Goal: Task Accomplishment & Management: Use online tool/utility

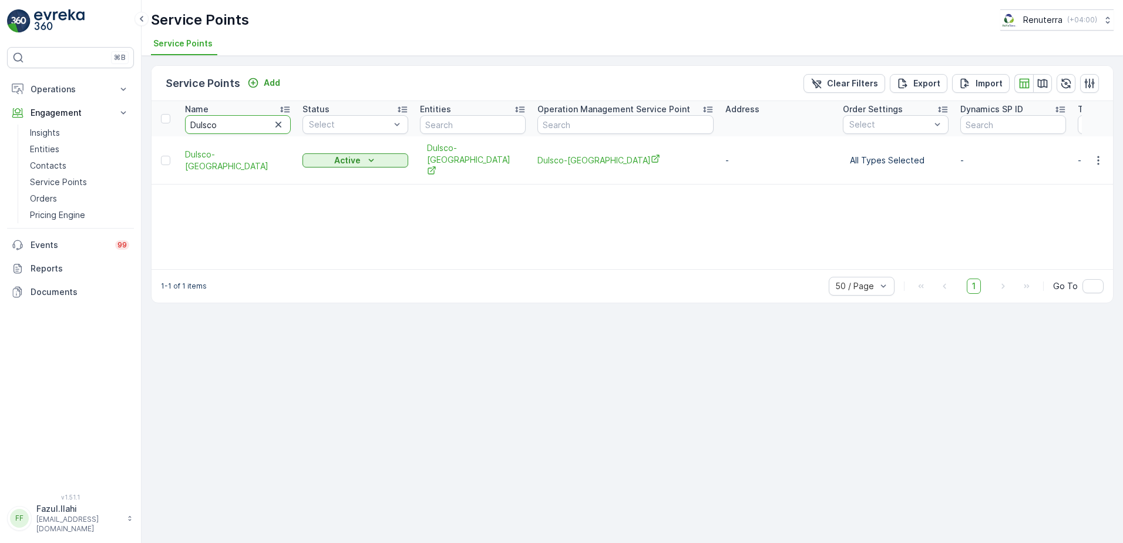
click at [234, 127] on input "Dulsco" at bounding box center [238, 124] width 106 height 19
type input "Right"
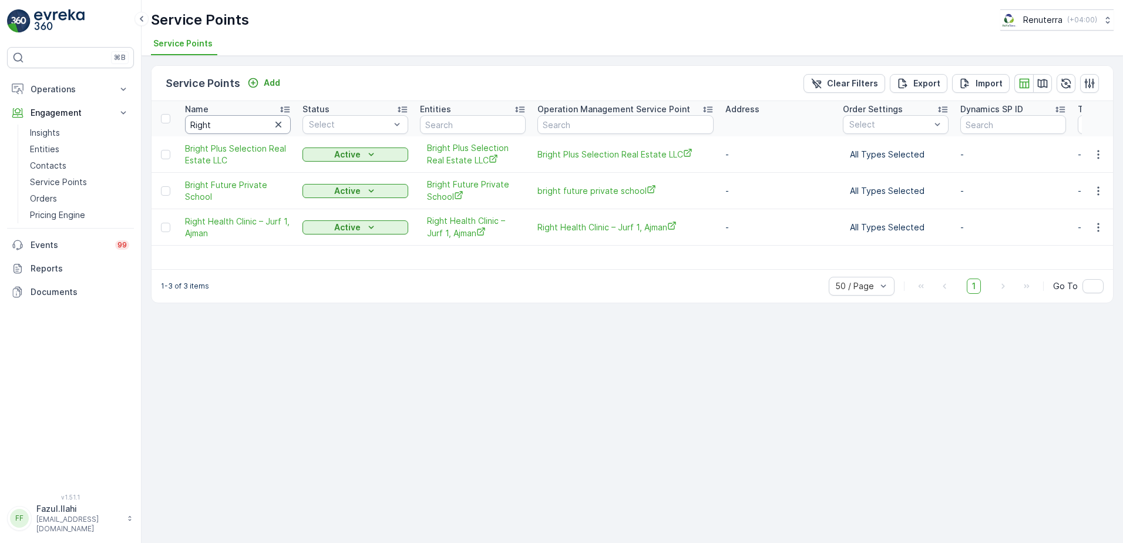
click at [234, 127] on input "Right" at bounding box center [238, 124] width 106 height 19
type input "Right hea"
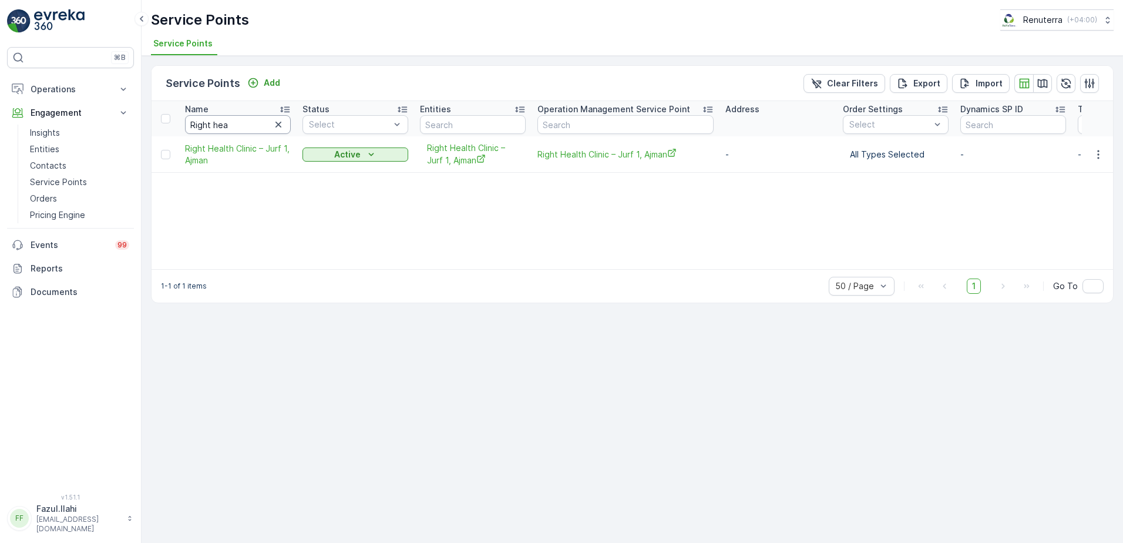
click at [234, 127] on input "Right hea" at bounding box center [238, 124] width 106 height 19
type input "Ri"
click at [234, 127] on input "Ri" at bounding box center [238, 124] width 106 height 19
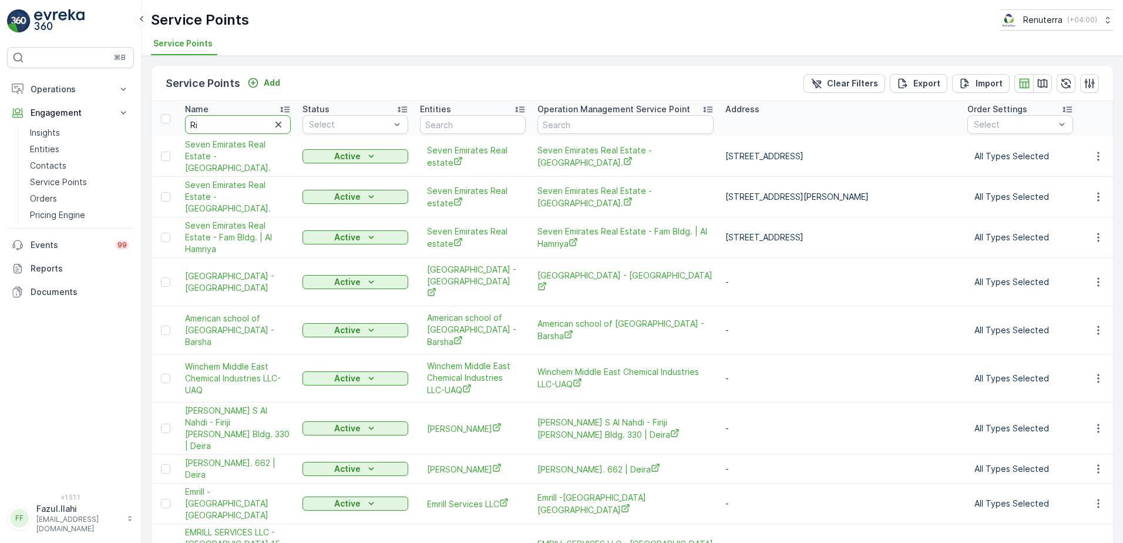
click at [234, 127] on input "Ri" at bounding box center [238, 124] width 106 height 19
type input "[PERSON_NAME]"
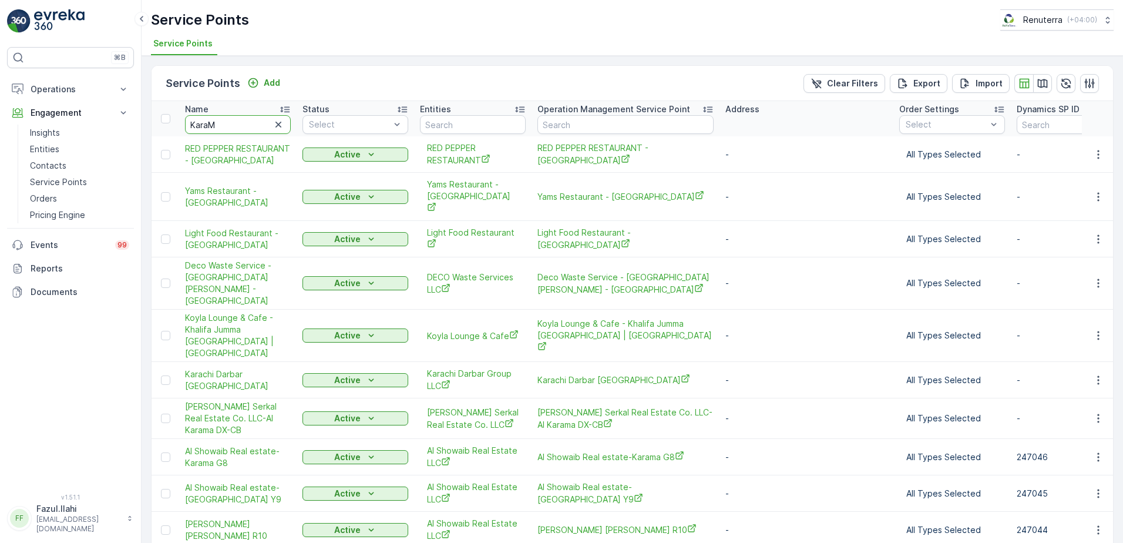
type input "KaraMa"
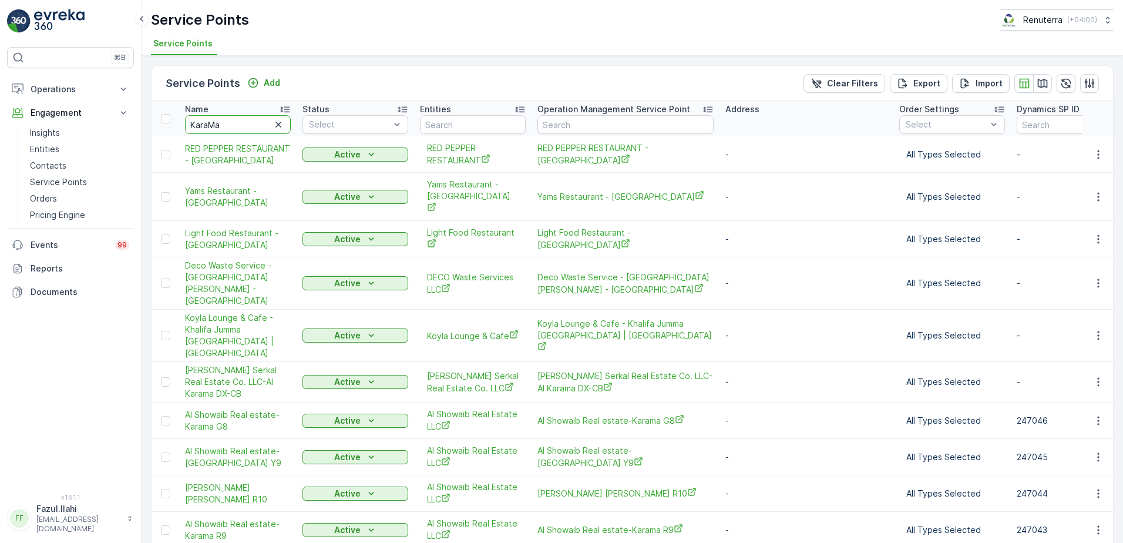
click at [234, 127] on input "KaraMa" at bounding box center [238, 124] width 106 height 19
type input "KaraMa"
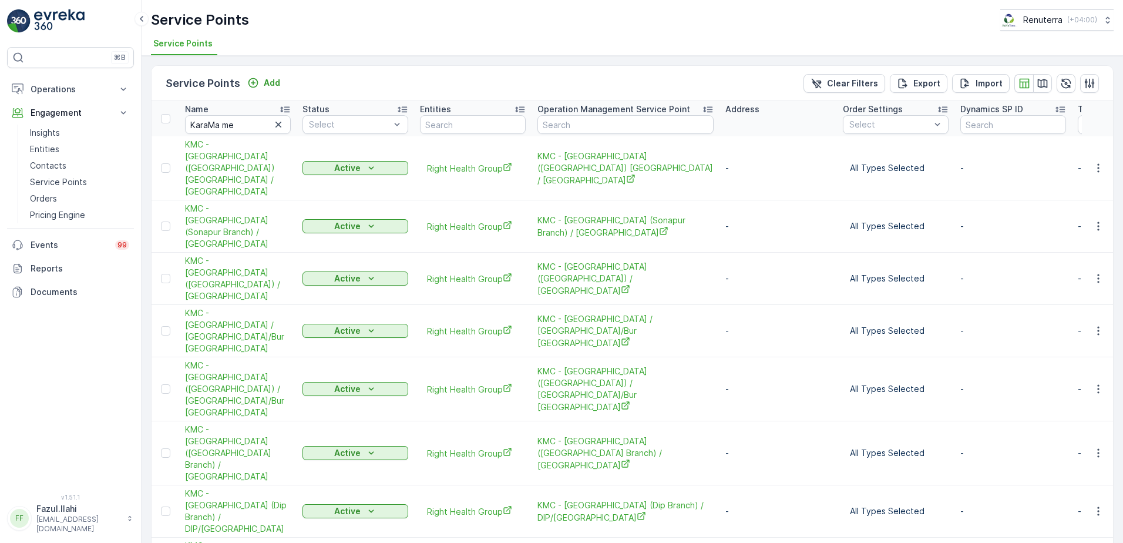
type input "KaraMa m"
click at [234, 127] on input "KaraMa me" at bounding box center [238, 124] width 106 height 19
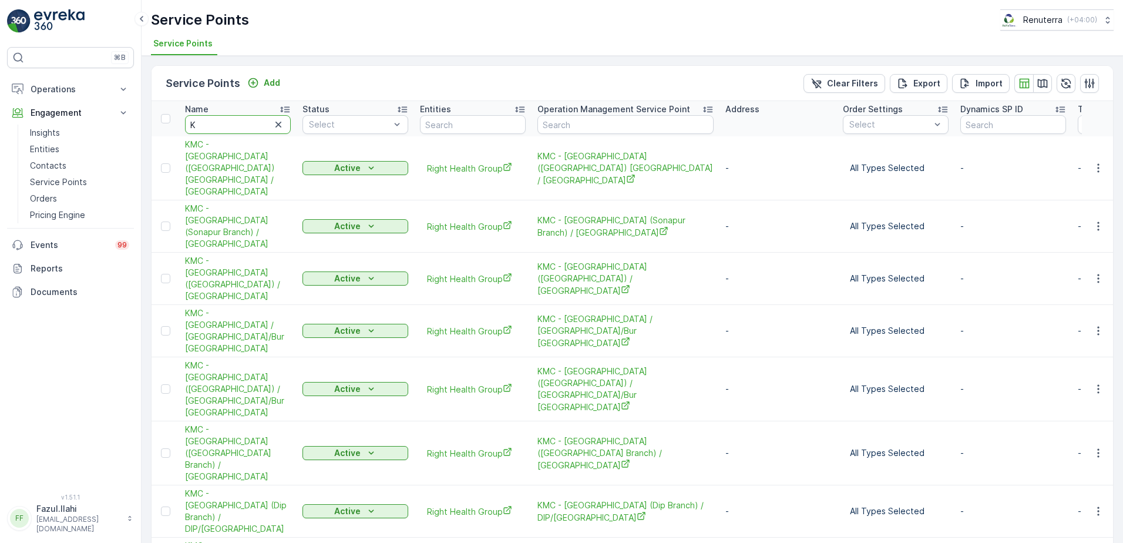
type input "KM"
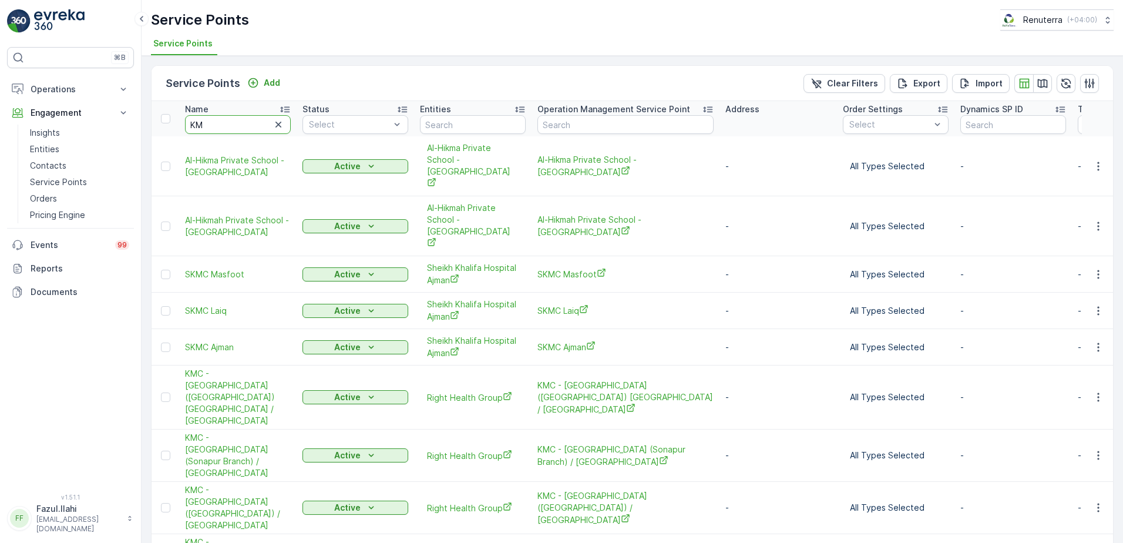
click at [234, 127] on input "KM" at bounding box center [238, 124] width 106 height 19
type input "KMC"
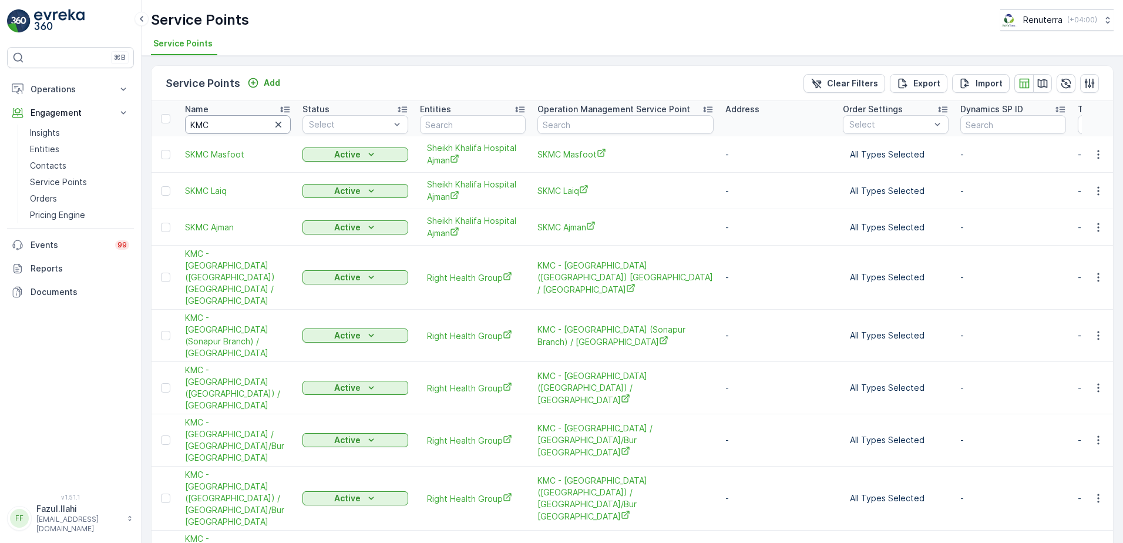
click at [238, 127] on input "KMC" at bounding box center [238, 124] width 106 height 19
drag, startPoint x: 424, startPoint y: 264, endPoint x: 500, endPoint y: 265, distance: 76.4
click at [500, 268] on div "Right Health Group" at bounding box center [473, 277] width 106 height 19
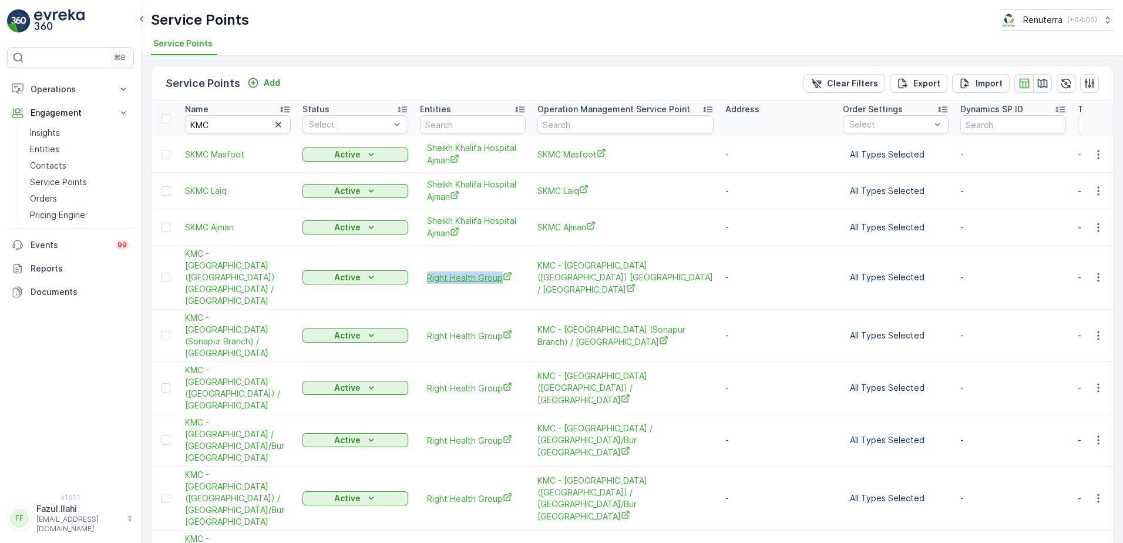
copy span "Right Health Group"
click at [474, 125] on input "text" at bounding box center [473, 124] width 106 height 19
paste input "Right Health Group"
type input "Right Health Group"
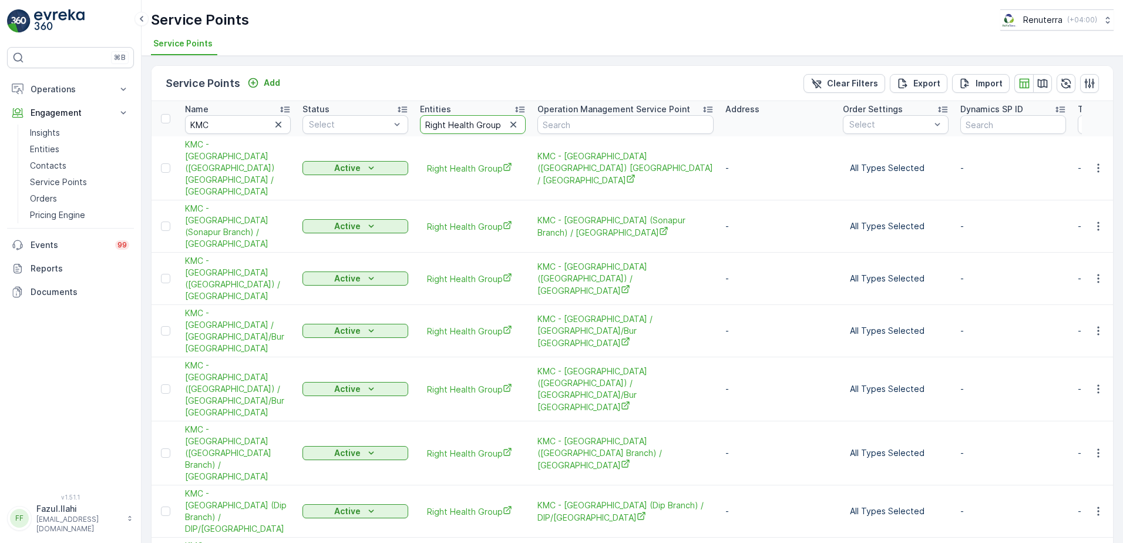
click at [469, 127] on input "Right Health Group" at bounding box center [473, 124] width 106 height 19
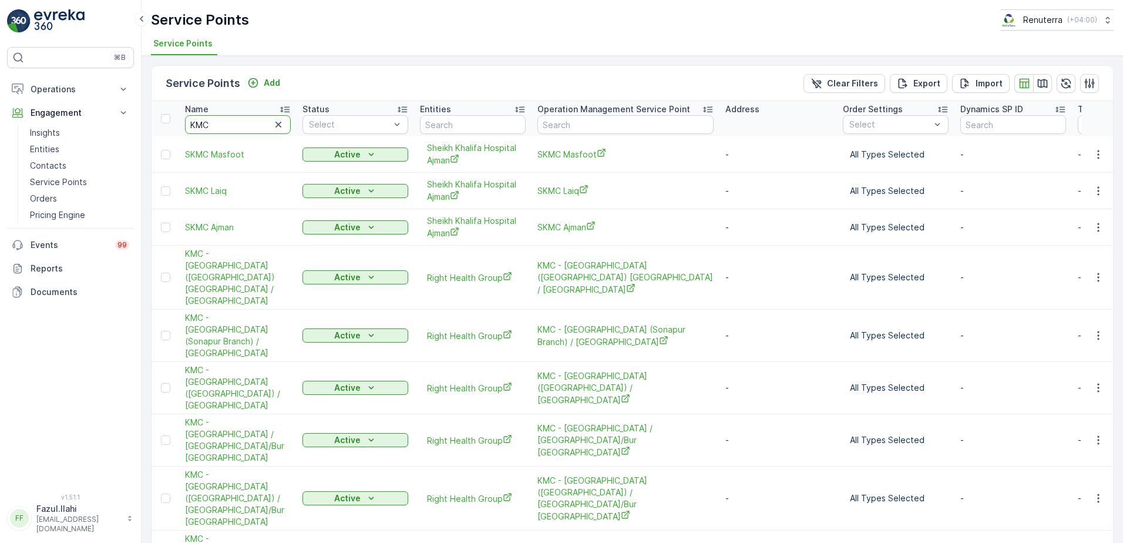
type input "Right Health Group"
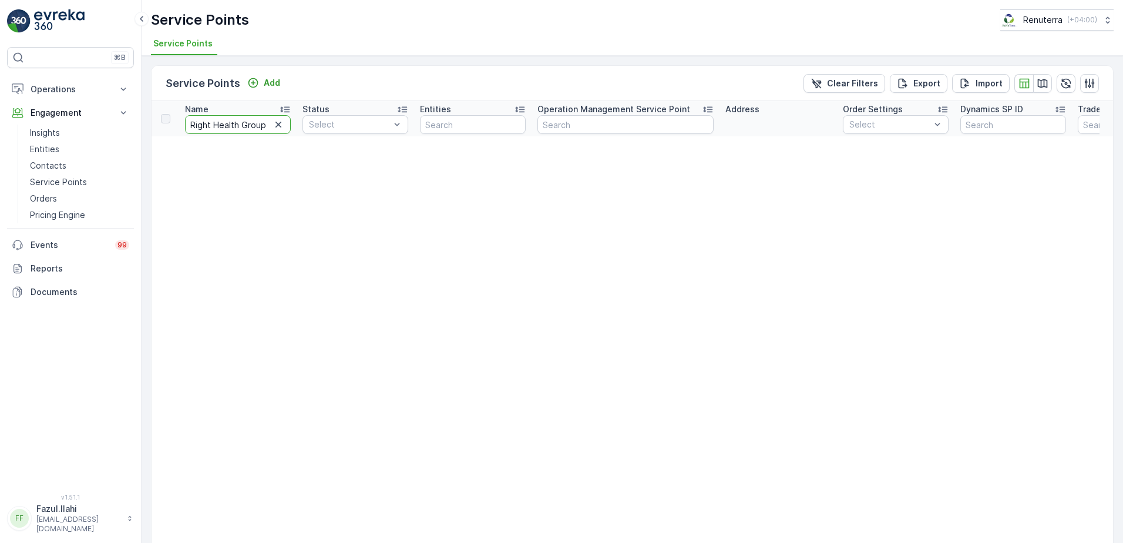
click at [236, 123] on input "Right Health Group" at bounding box center [238, 124] width 106 height 19
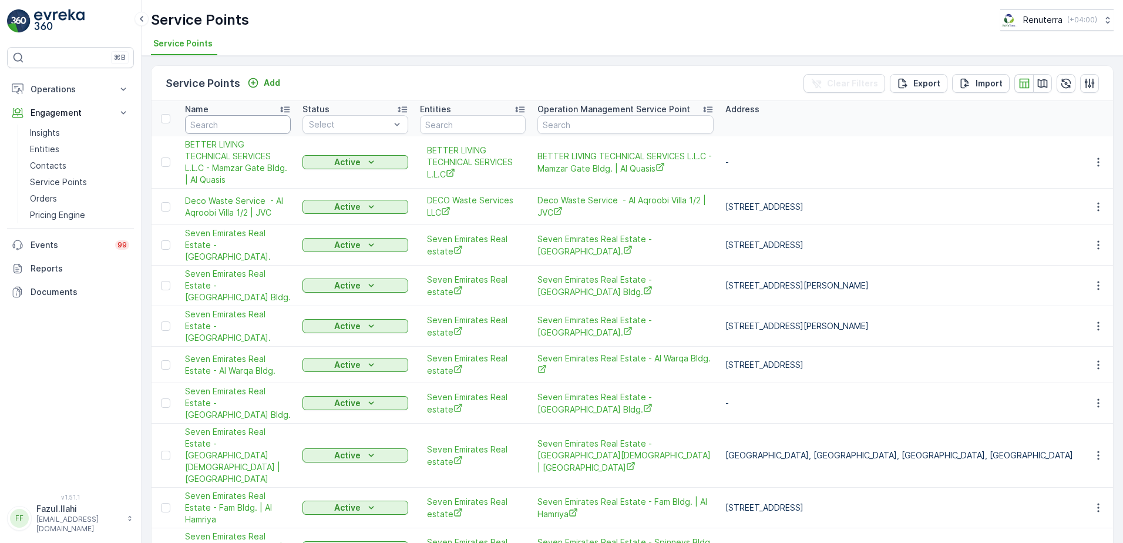
click at [240, 127] on input "text" at bounding box center [238, 124] width 106 height 19
type input "gLO"
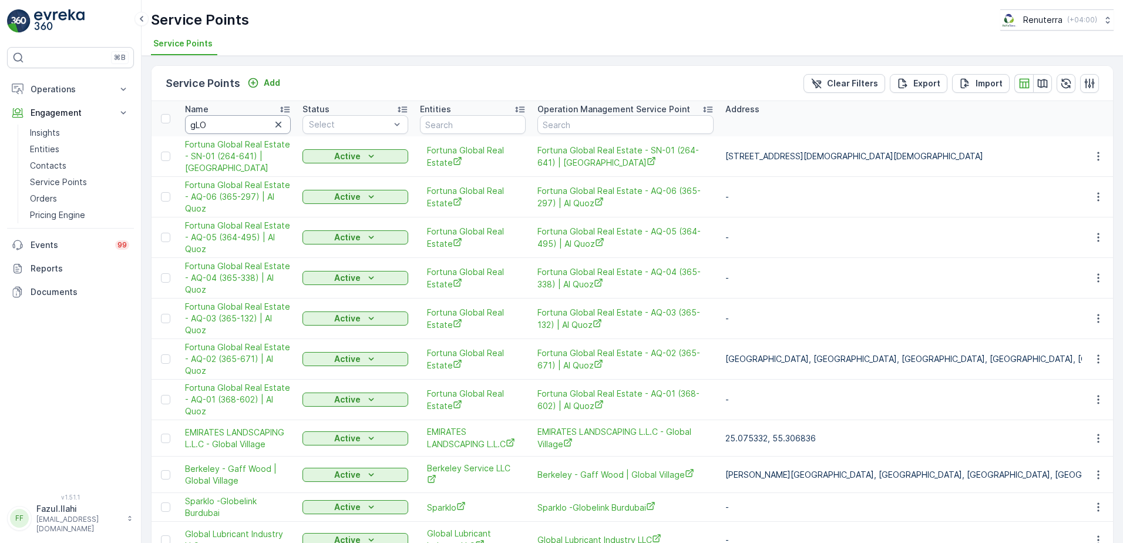
click at [240, 127] on input "gLO" at bounding box center [238, 124] width 106 height 19
click at [239, 127] on input "gLO" at bounding box center [238, 124] width 106 height 19
type input "globalex"
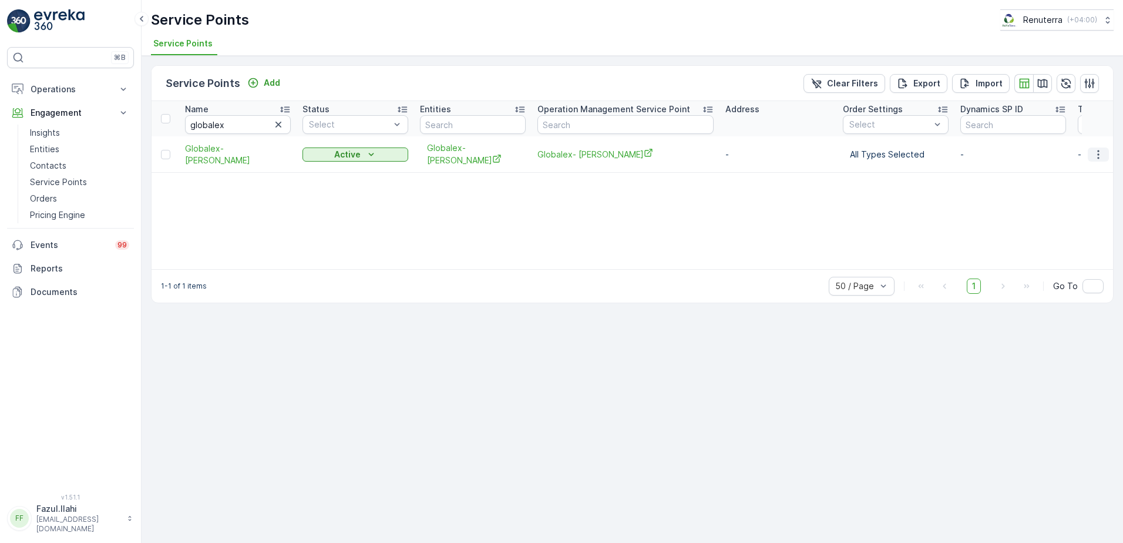
click at [1103, 149] on icon "button" at bounding box center [1099, 155] width 12 height 12
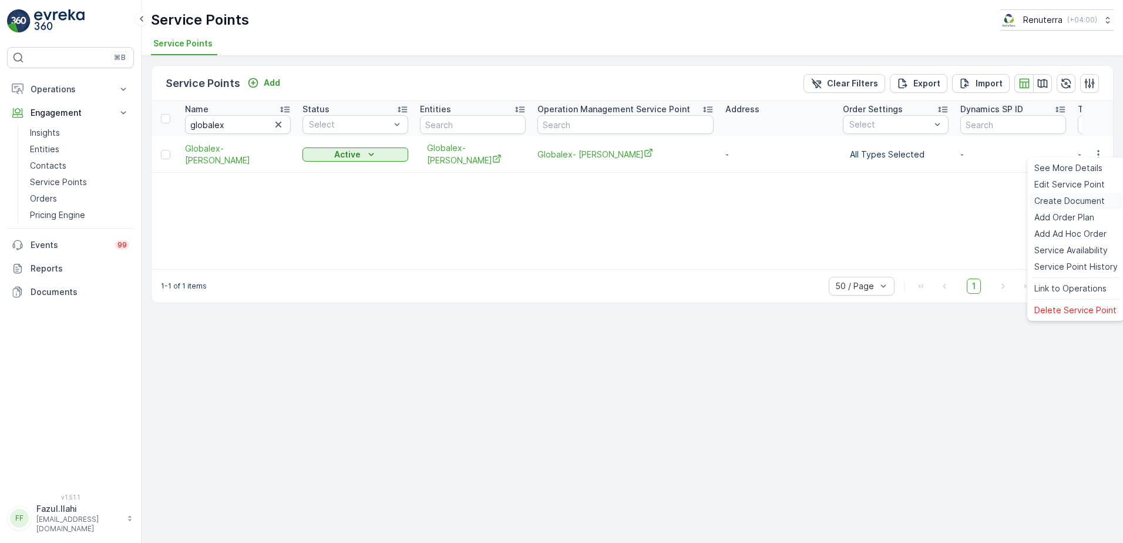
click at [1050, 204] on span "Create Document" at bounding box center [1069, 201] width 70 height 12
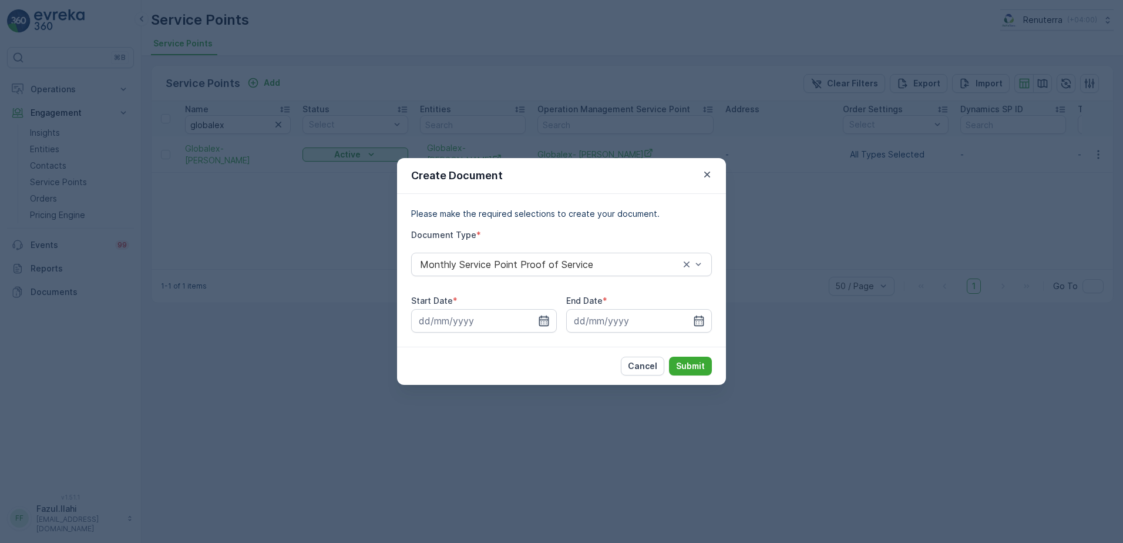
click at [549, 320] on icon "button" at bounding box center [544, 320] width 10 height 11
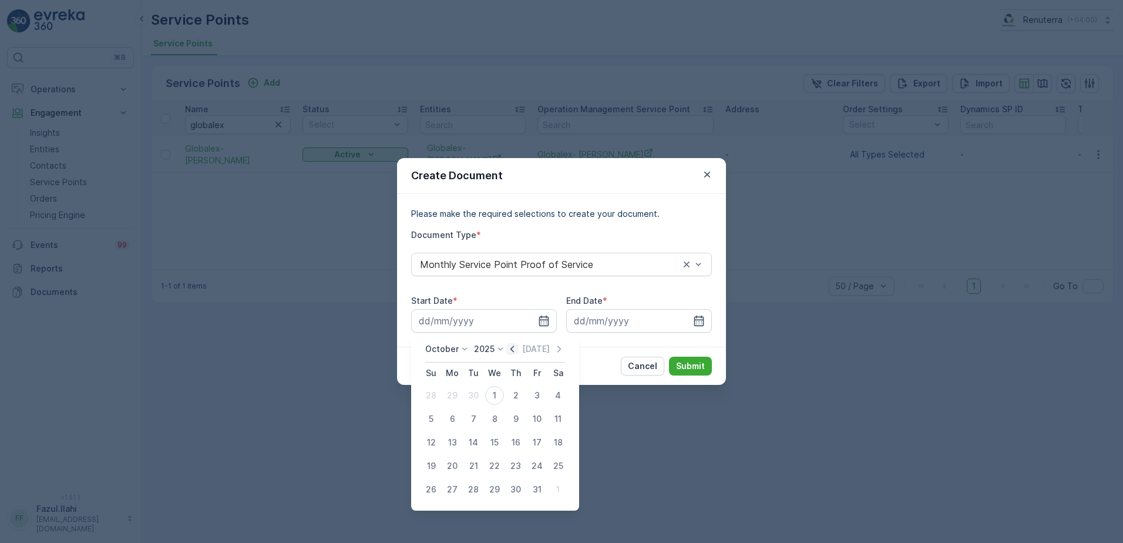
click at [514, 351] on icon "button" at bounding box center [512, 348] width 4 height 6
click at [455, 393] on div "1" at bounding box center [452, 395] width 19 height 19
type input "[DATE]"
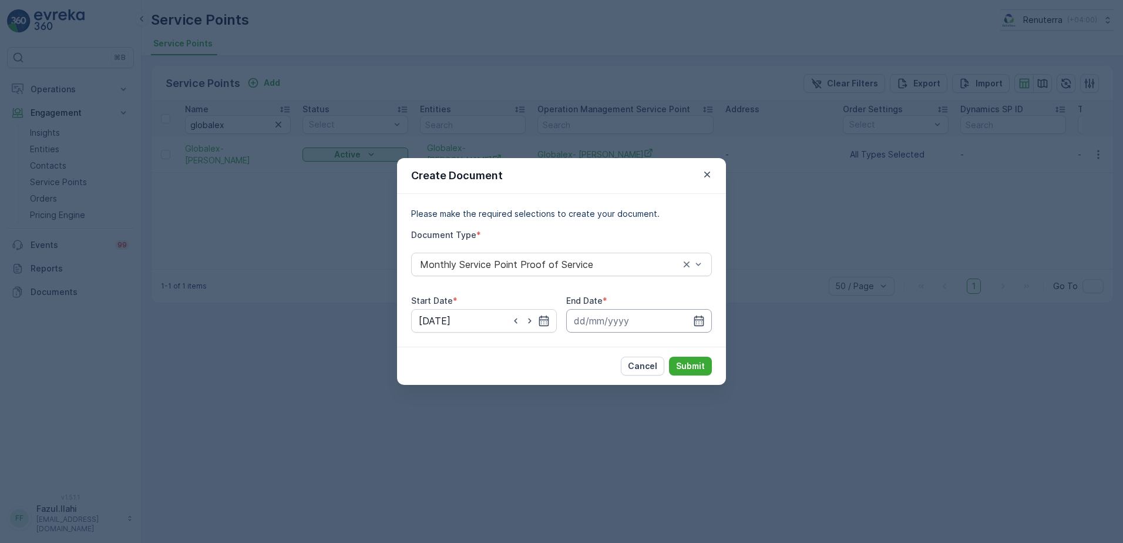
click at [698, 327] on input at bounding box center [639, 320] width 146 height 23
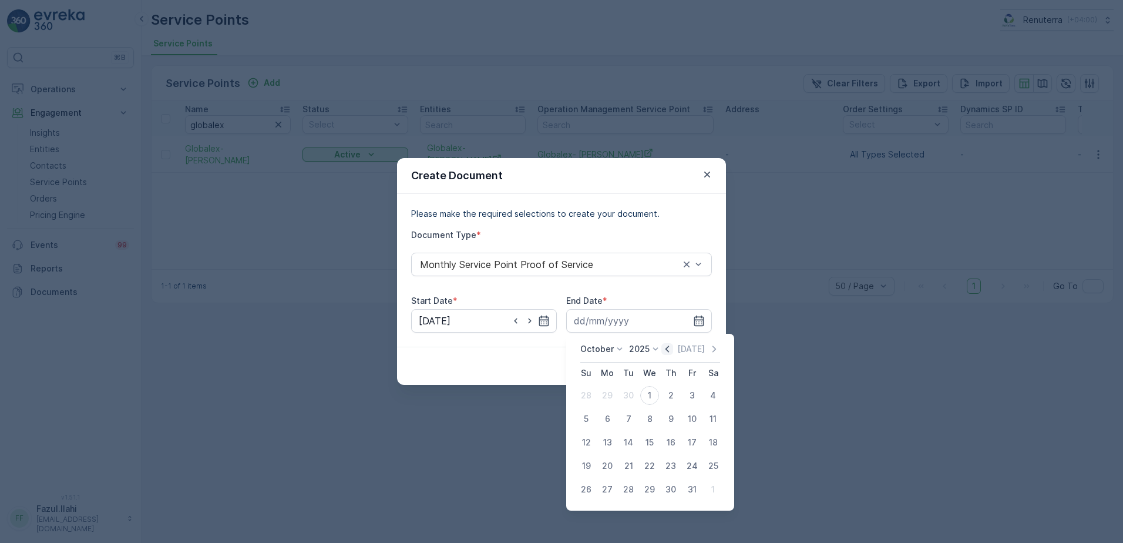
click at [672, 350] on icon "button" at bounding box center [667, 349] width 12 height 12
click at [629, 493] on div "30" at bounding box center [628, 489] width 19 height 19
type input "[DATE]"
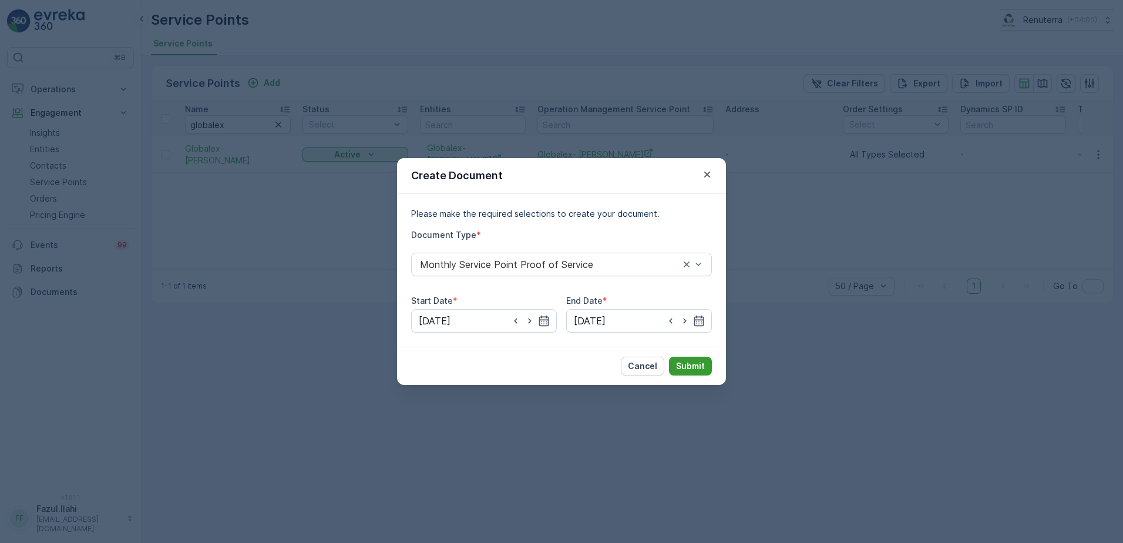
click at [690, 364] on p "Submit" at bounding box center [690, 366] width 29 height 12
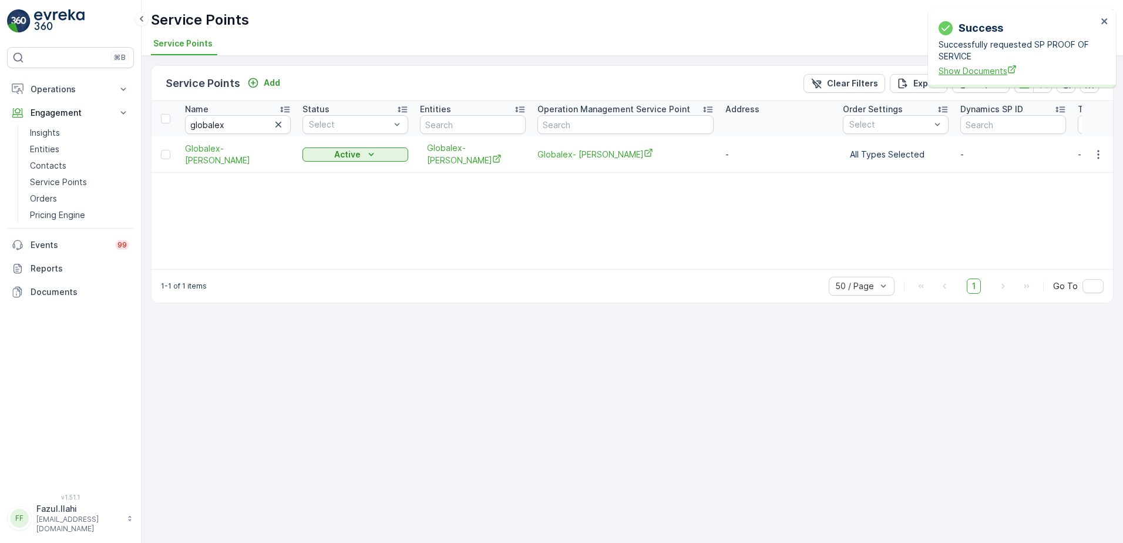
click at [970, 72] on span "Show Documents" at bounding box center [1018, 71] width 159 height 12
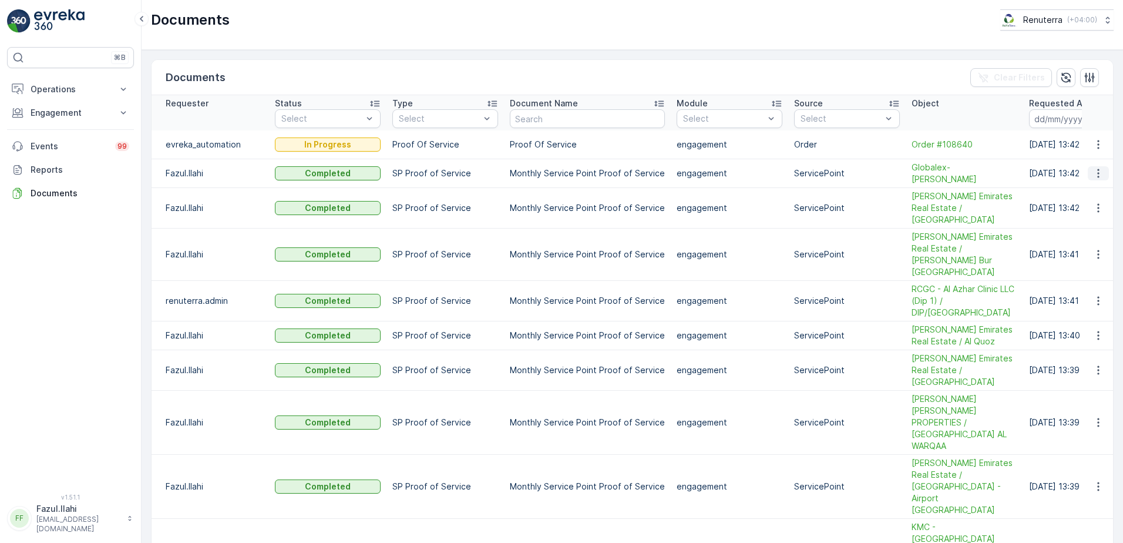
click at [1093, 173] on icon "button" at bounding box center [1099, 173] width 12 height 12
click at [1083, 196] on span "See Details" at bounding box center [1095, 190] width 45 height 12
